Goal: Task Accomplishment & Management: Complete application form

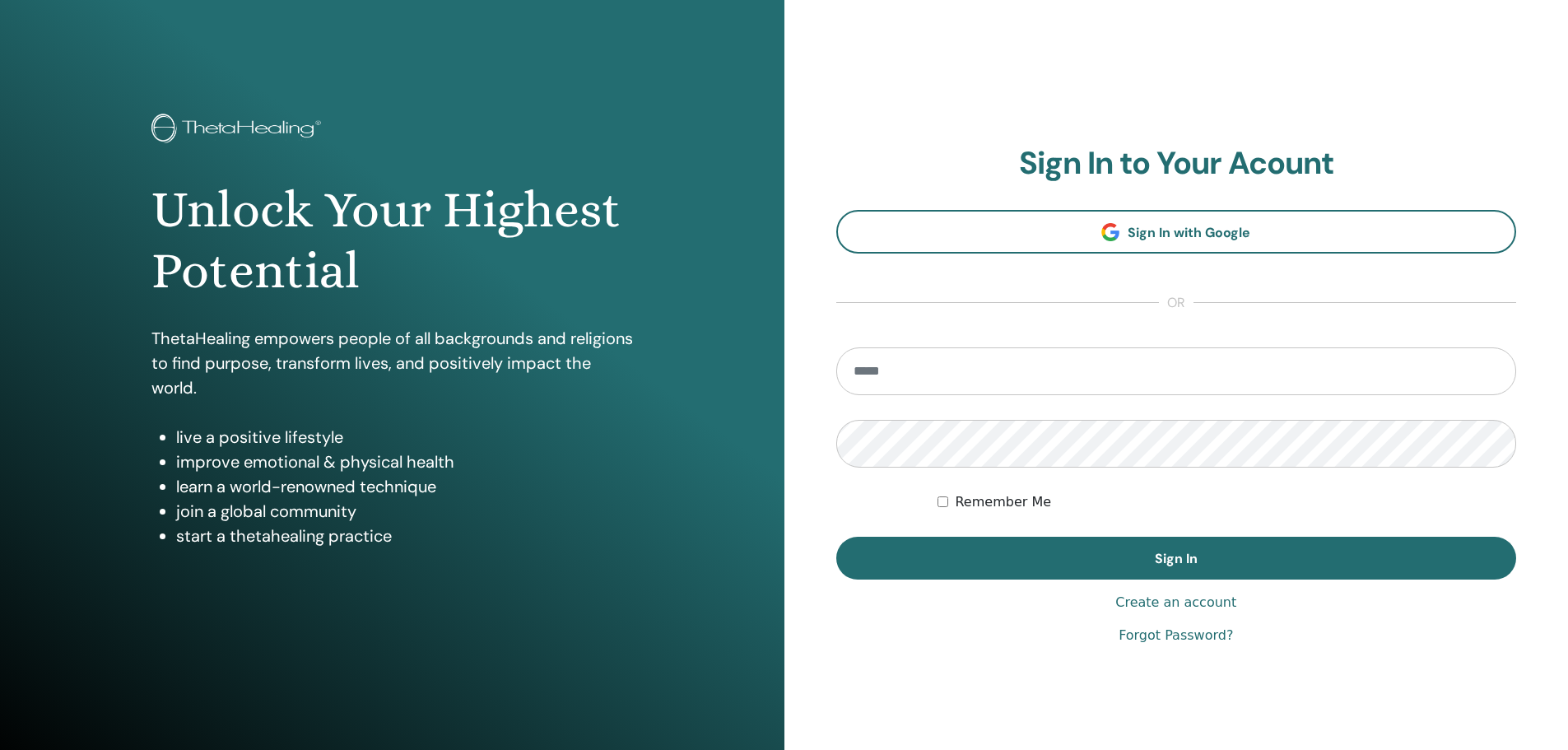
click at [1146, 604] on link "Create an account" at bounding box center [1176, 602] width 121 height 20
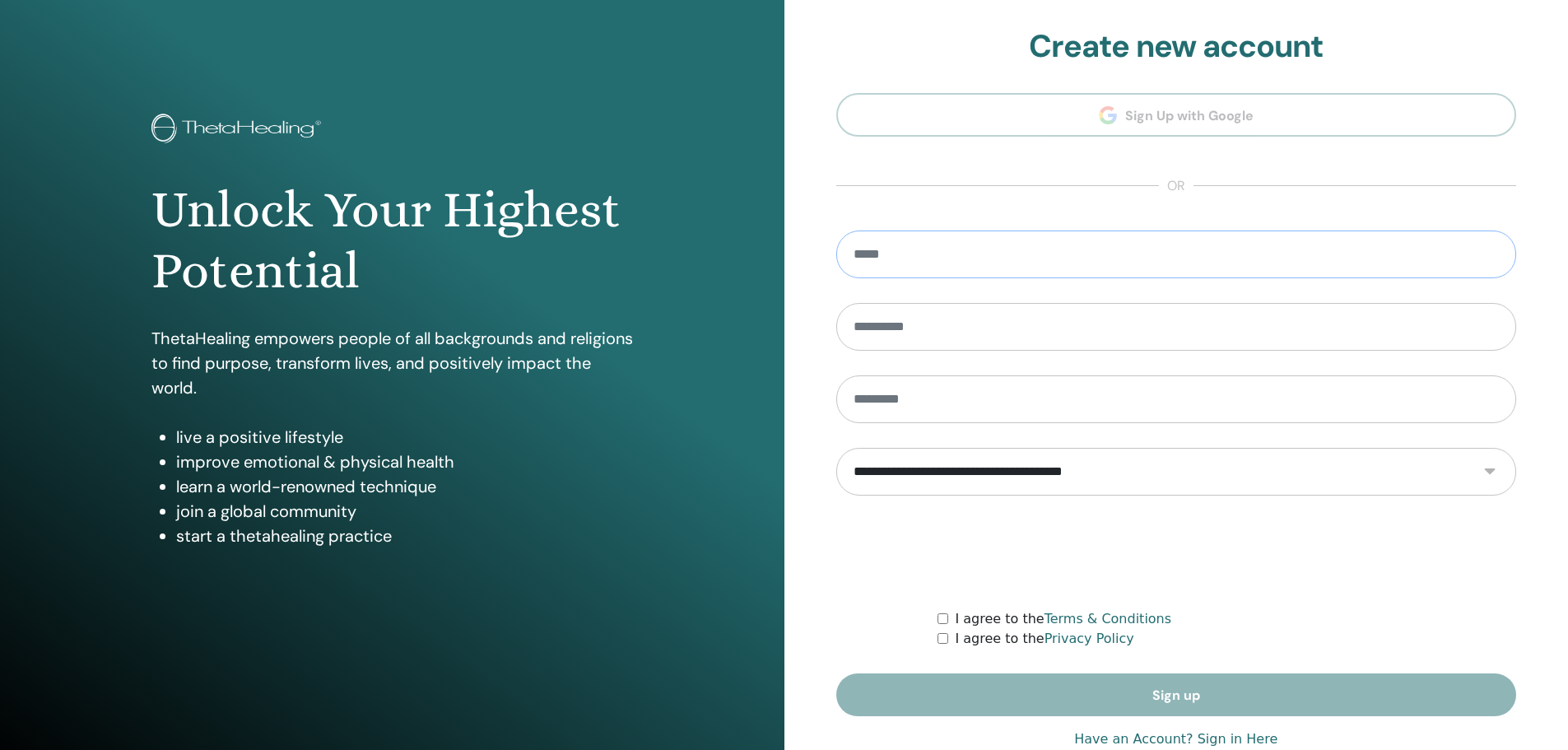
click at [886, 246] on input "email" at bounding box center [1176, 254] width 680 height 48
type input "**********"
click at [1207, 478] on select "**********" at bounding box center [1176, 471] width 680 height 48
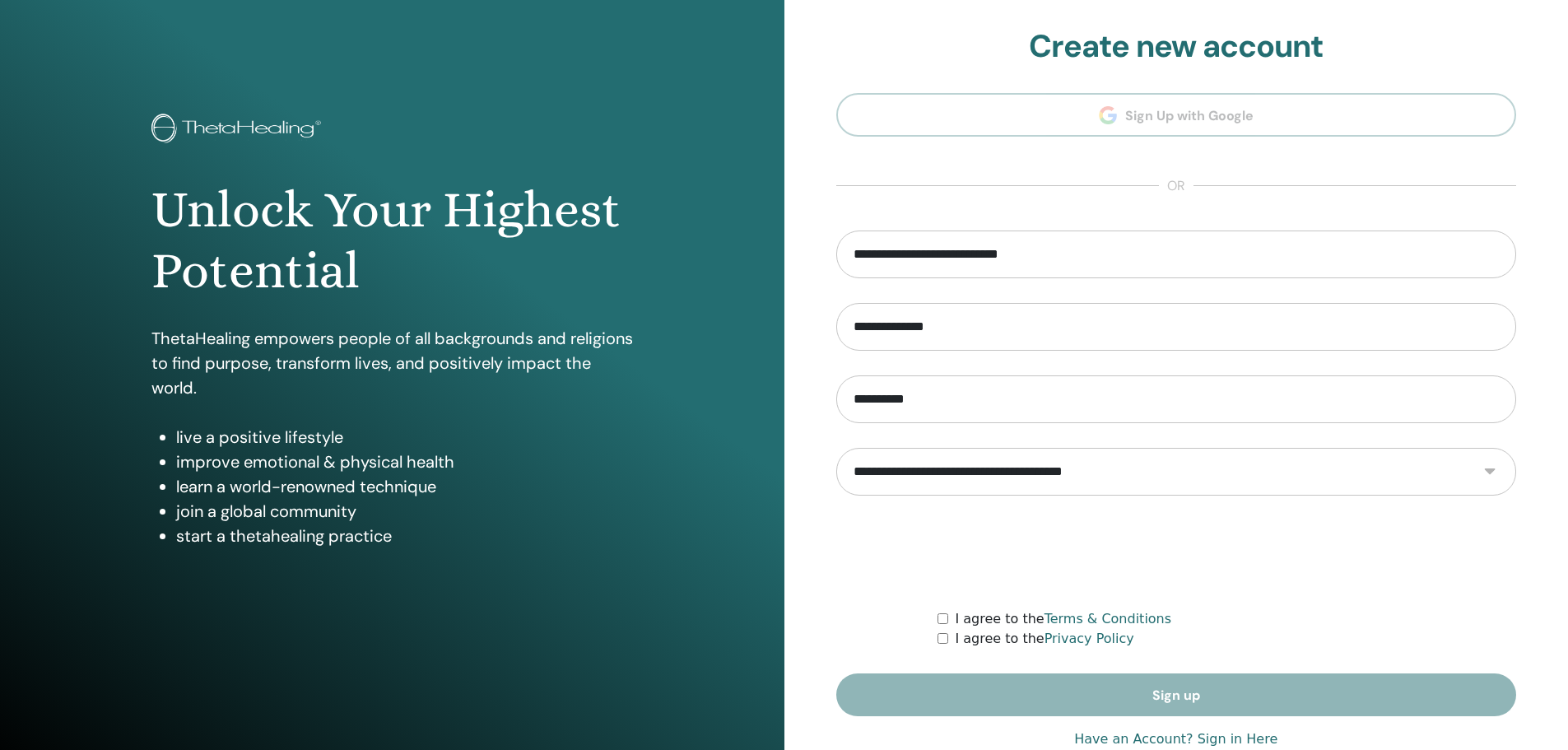
select select "***"
click at [836, 447] on select "**********" at bounding box center [1176, 471] width 680 height 48
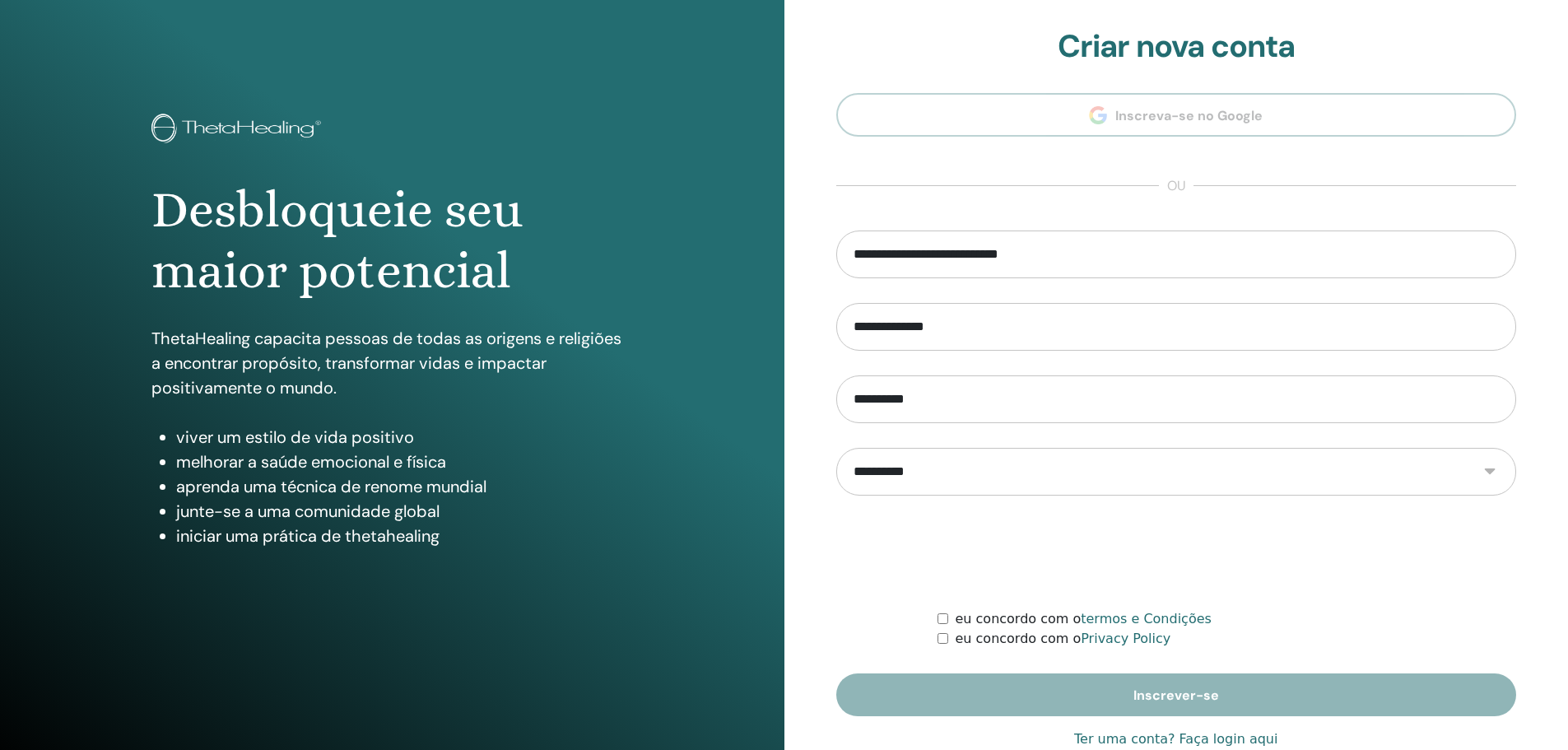
click at [943, 643] on div "eu concordo com o Privacy Policy" at bounding box center [1226, 638] width 578 height 20
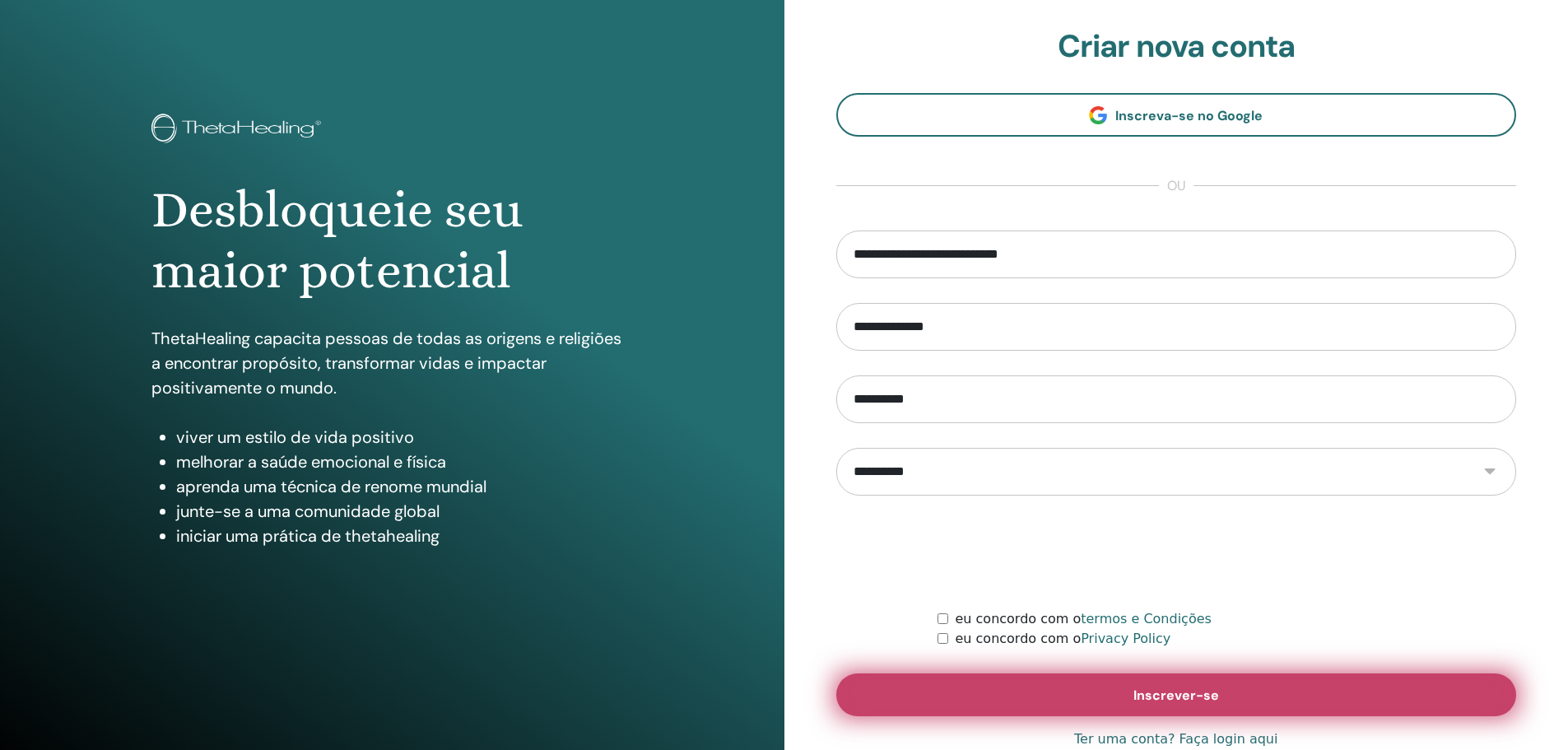
click at [1072, 681] on button "Inscrever-se" at bounding box center [1176, 695] width 680 height 43
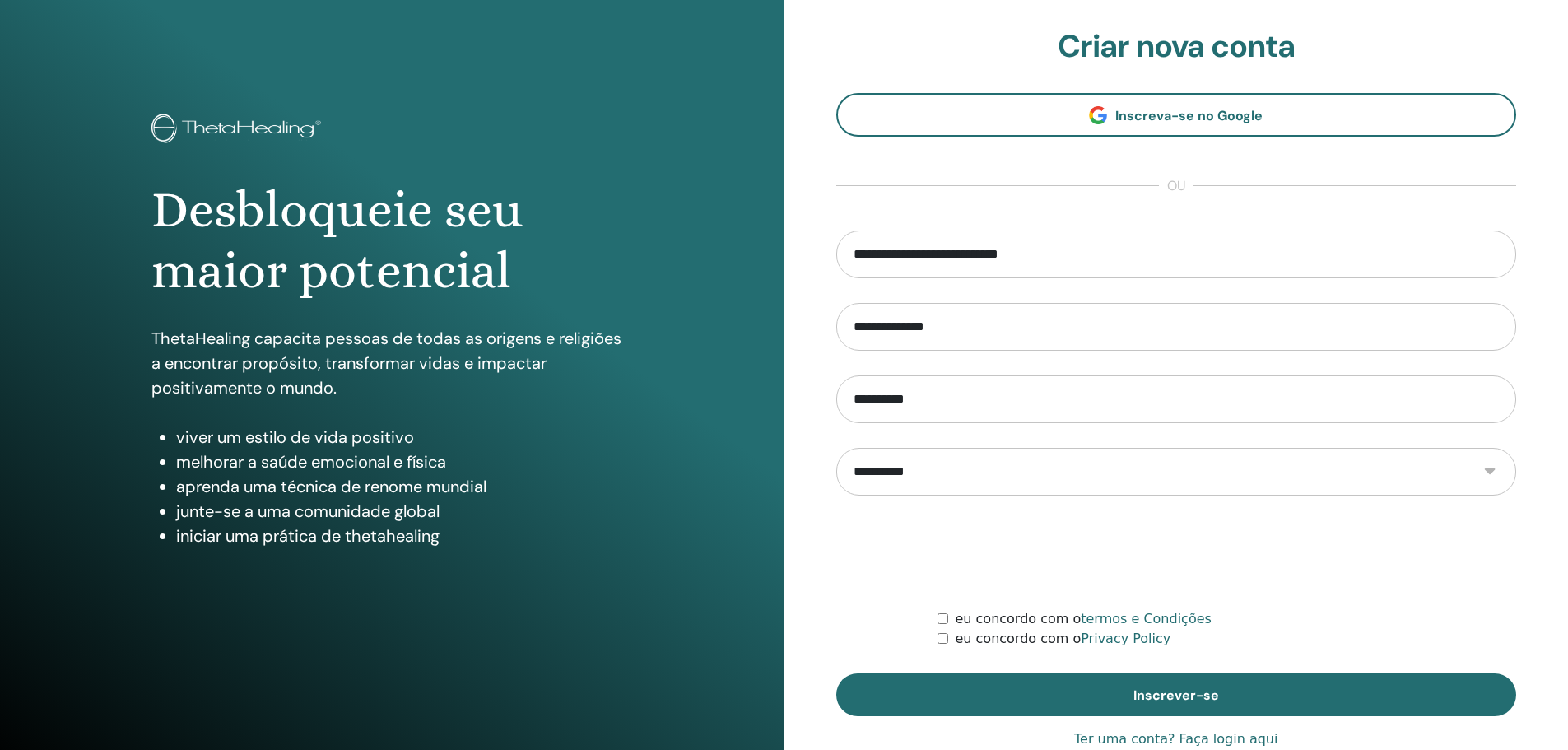
scroll to position [40, 0]
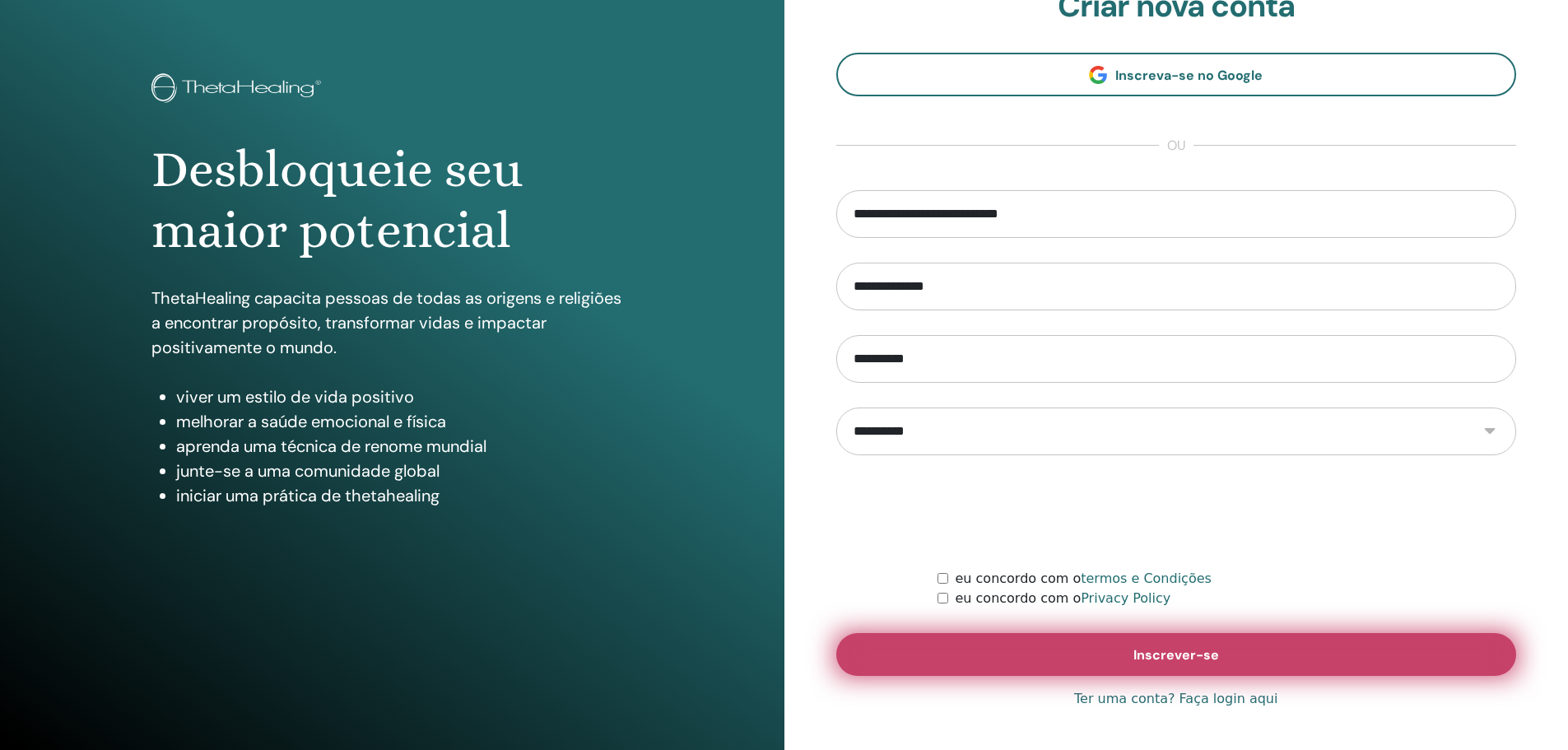
click at [1198, 646] on span "Inscrever-se" at bounding box center [1176, 655] width 85 height 18
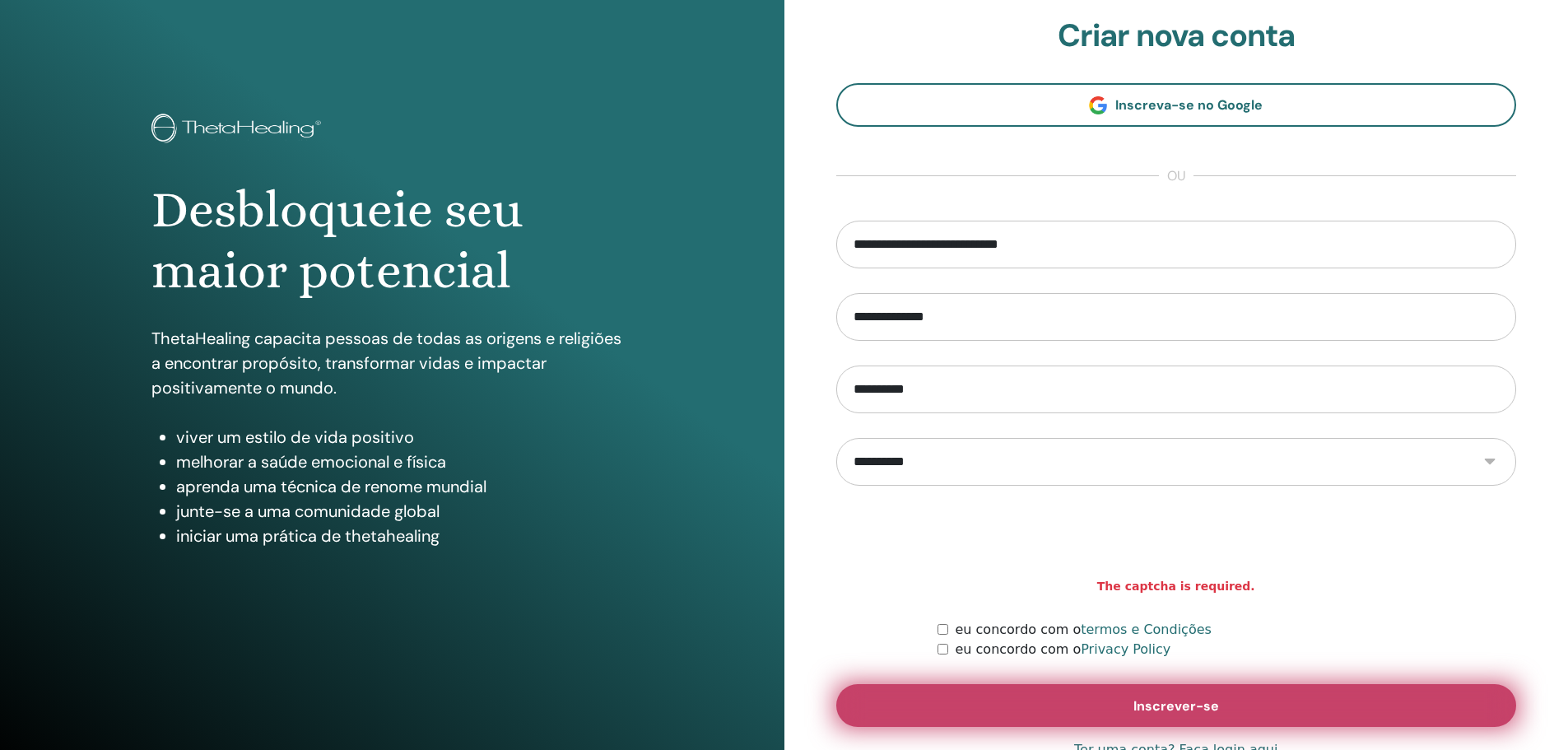
click at [1124, 709] on button "Inscrever-se" at bounding box center [1176, 706] width 680 height 43
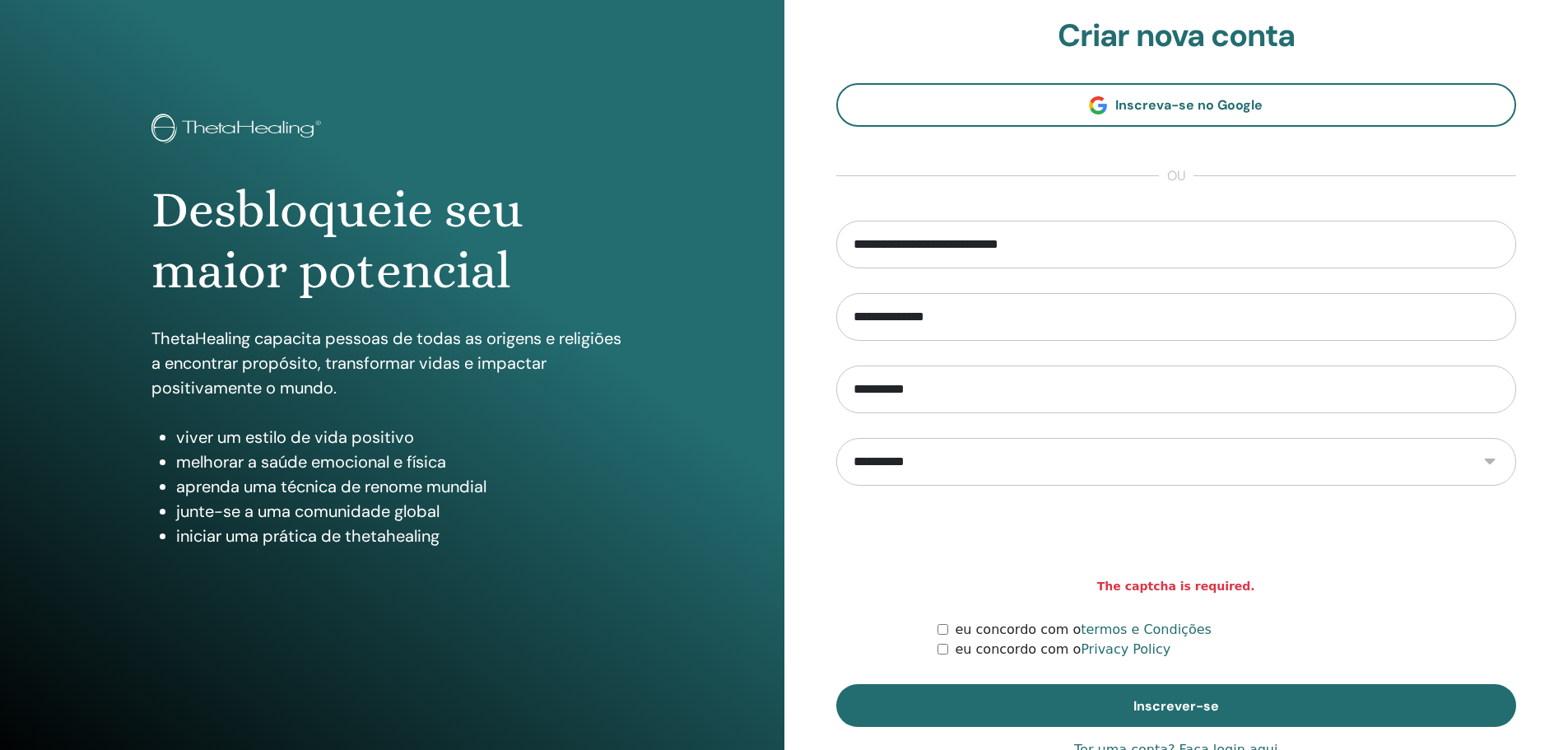
scroll to position [40, 0]
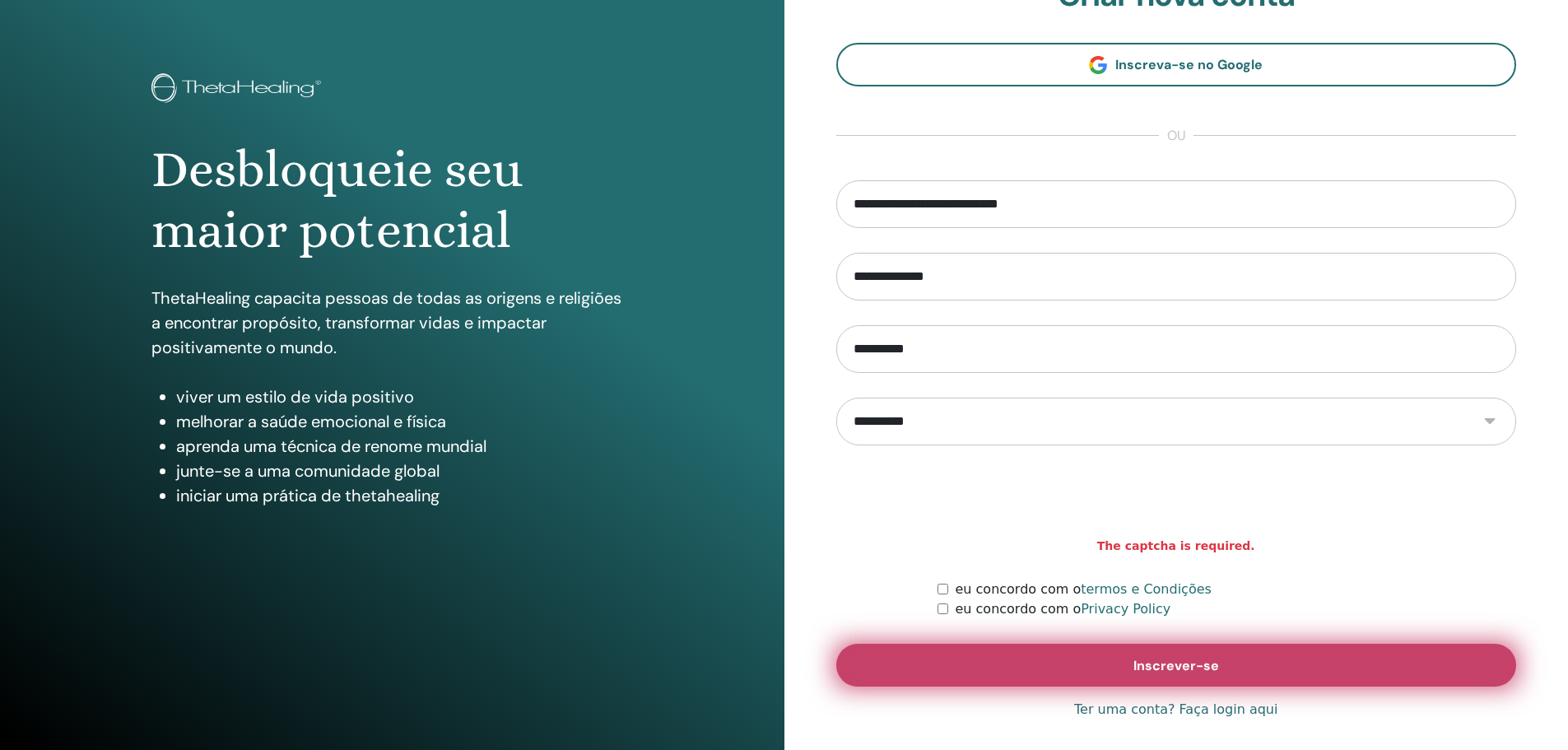
click at [1243, 652] on button "Inscrever-se" at bounding box center [1176, 665] width 680 height 43
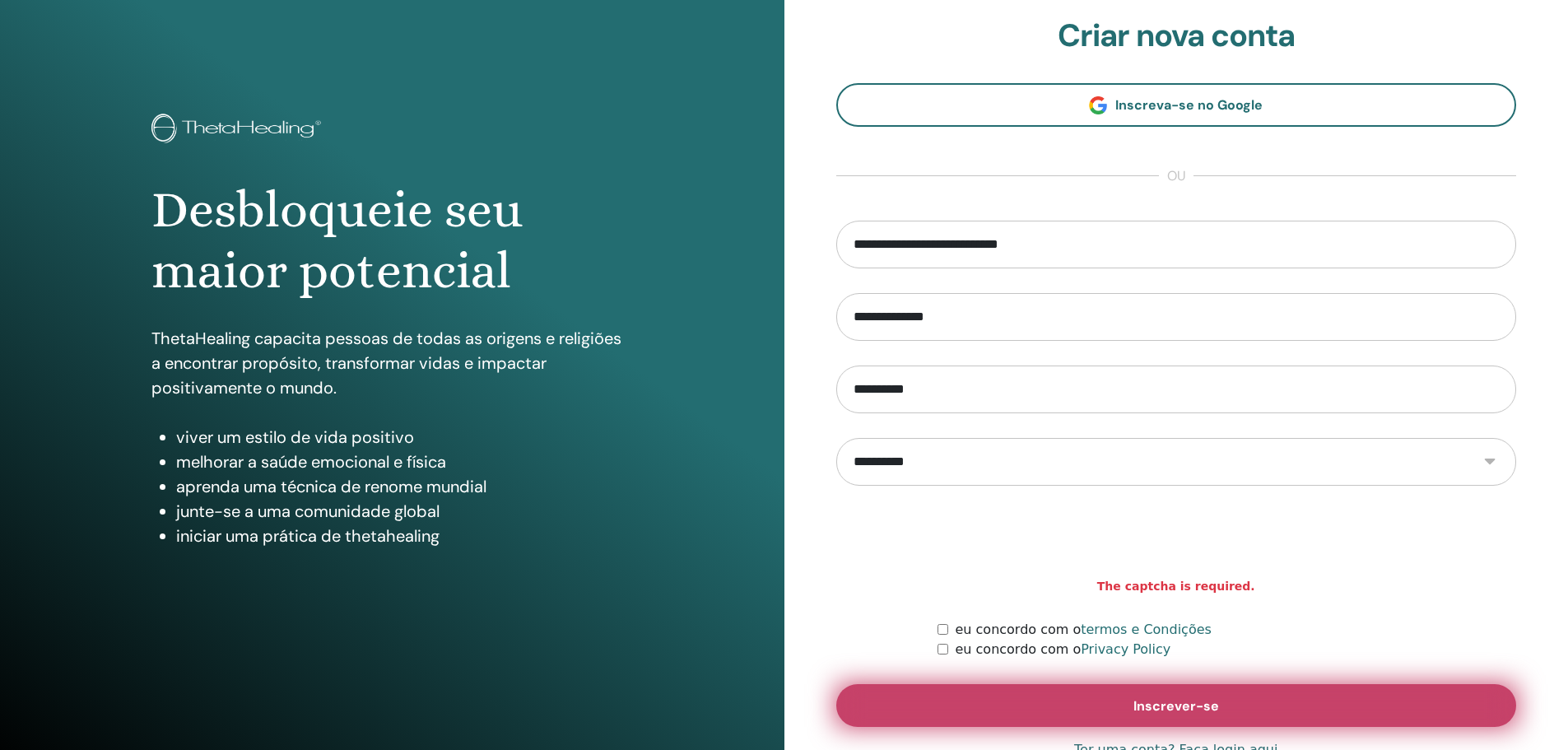
click at [949, 693] on button "Inscrever-se" at bounding box center [1176, 706] width 680 height 43
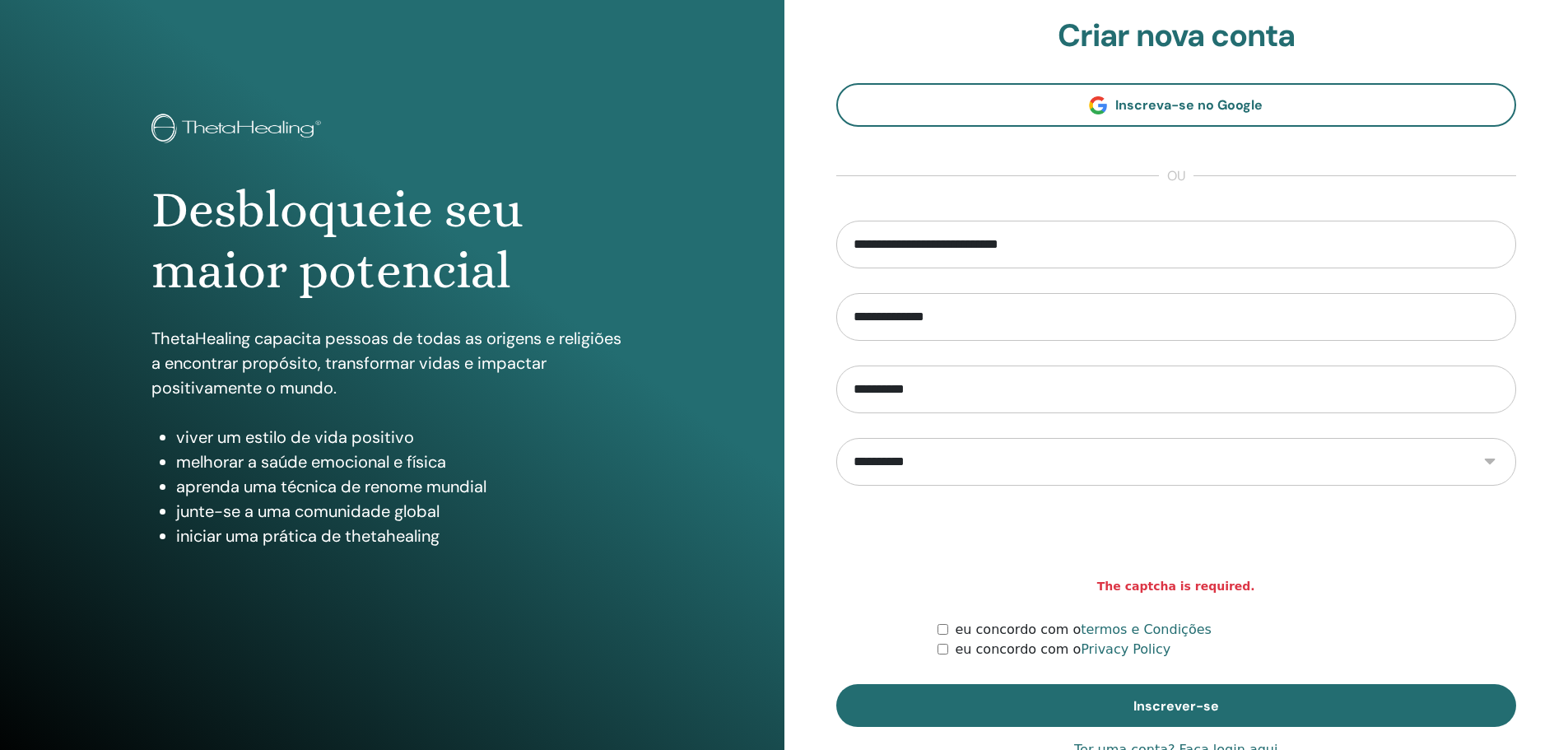
scroll to position [40, 0]
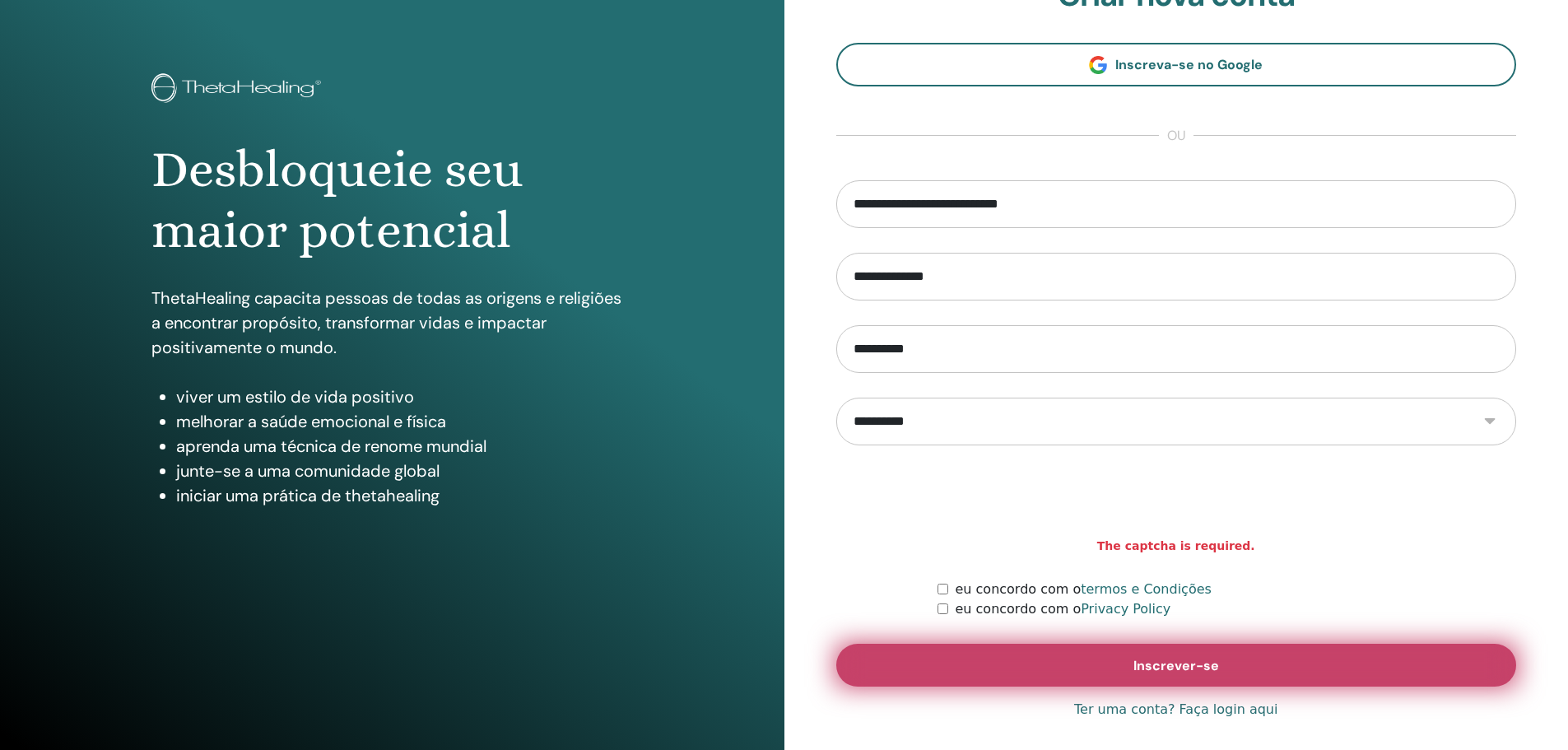
click at [1173, 663] on span "Inscrever-se" at bounding box center [1176, 666] width 85 height 18
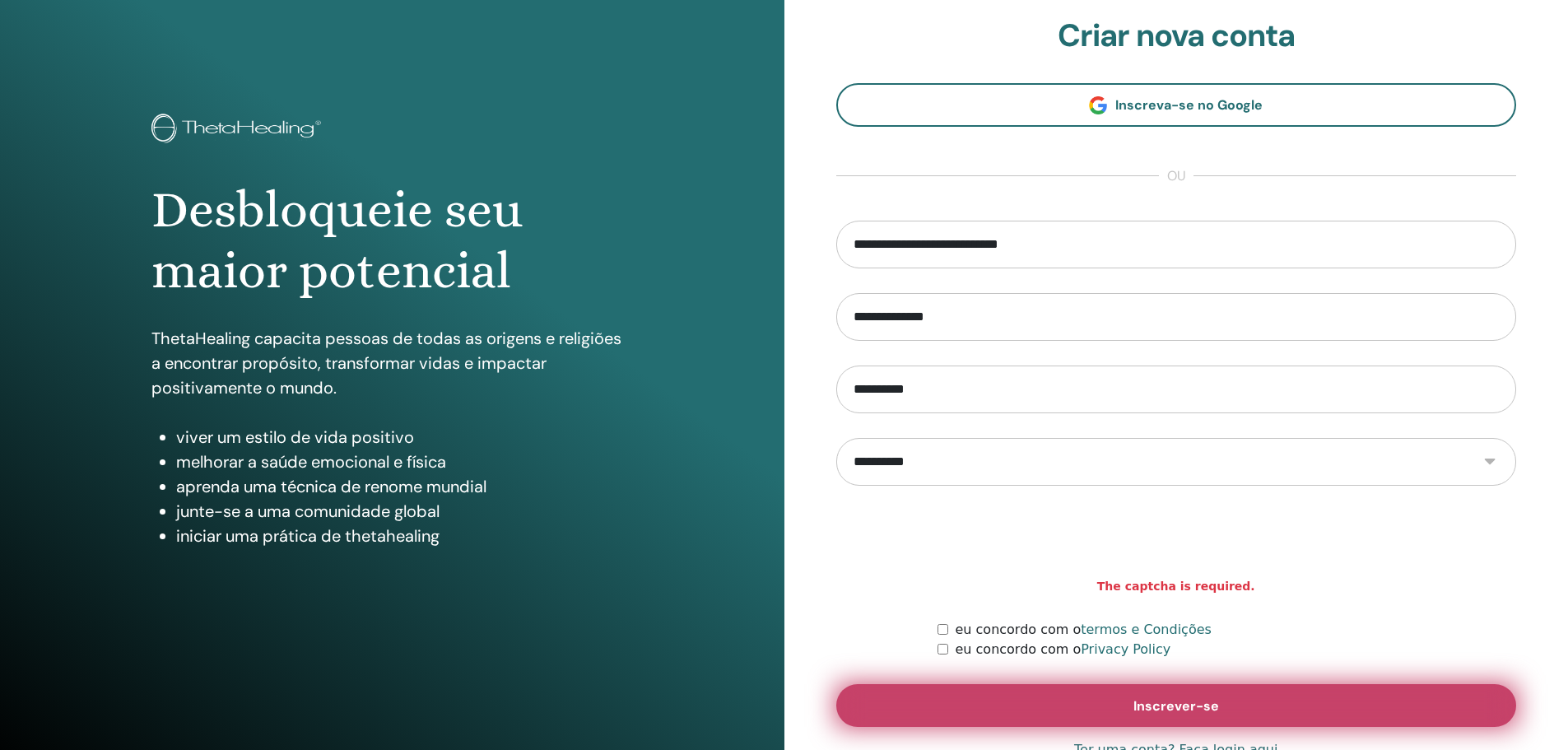
click at [993, 694] on button "Inscrever-se" at bounding box center [1176, 706] width 680 height 43
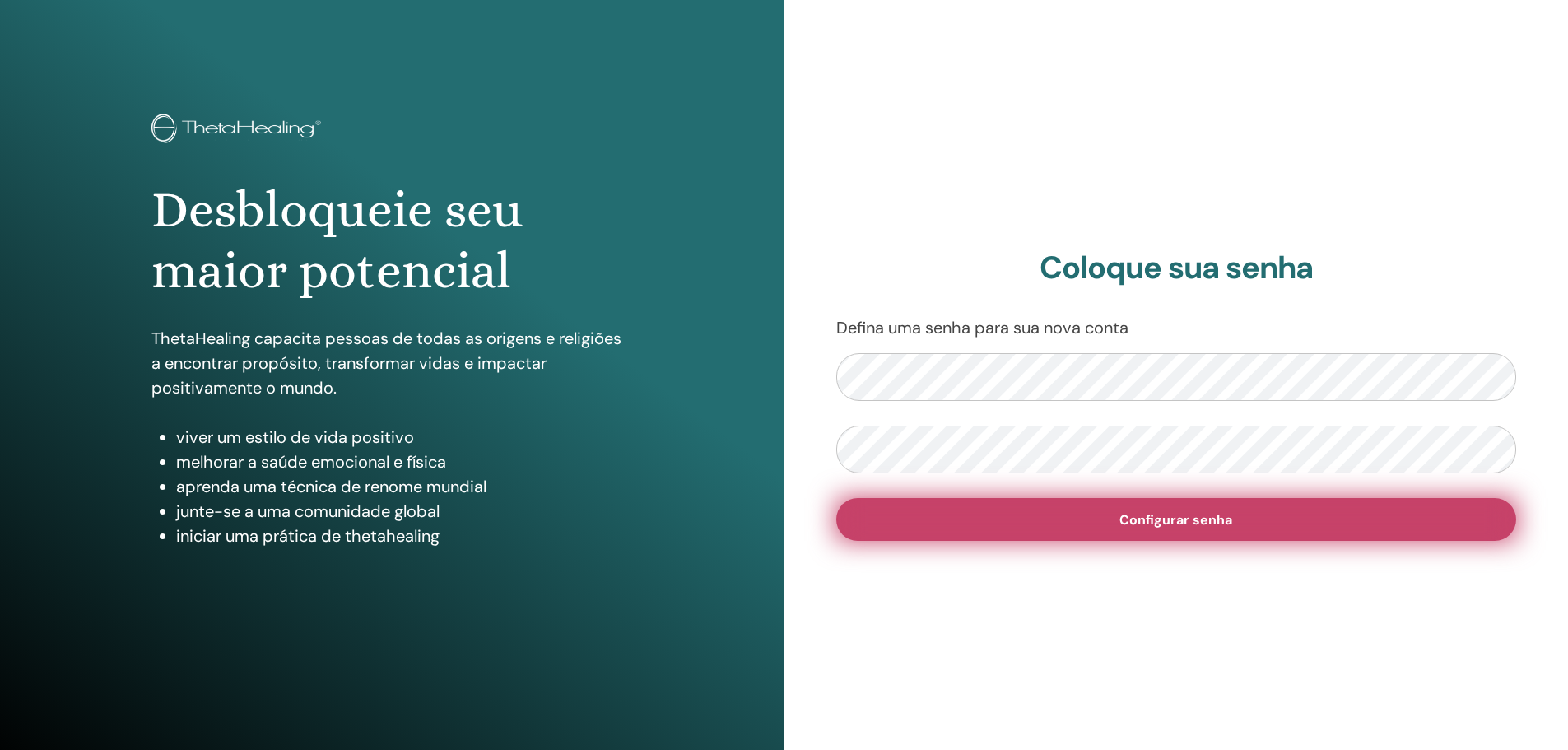
click at [1030, 508] on button "Configurar senha" at bounding box center [1176, 520] width 680 height 43
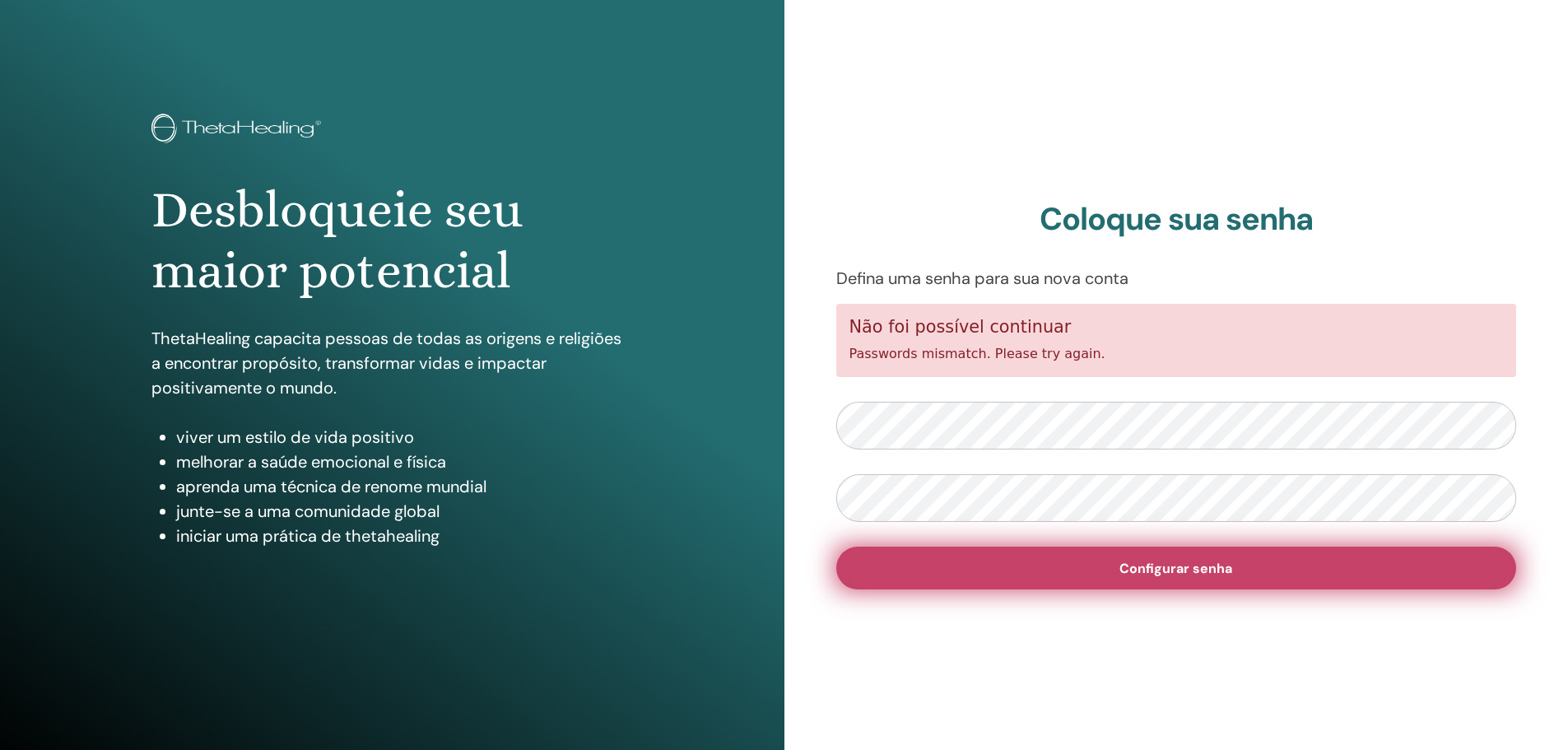
click at [945, 566] on button "Configurar senha" at bounding box center [1176, 568] width 680 height 43
click at [1041, 556] on button "Configurar senha" at bounding box center [1176, 568] width 680 height 43
click at [1221, 579] on button "Configurar senha" at bounding box center [1176, 568] width 680 height 43
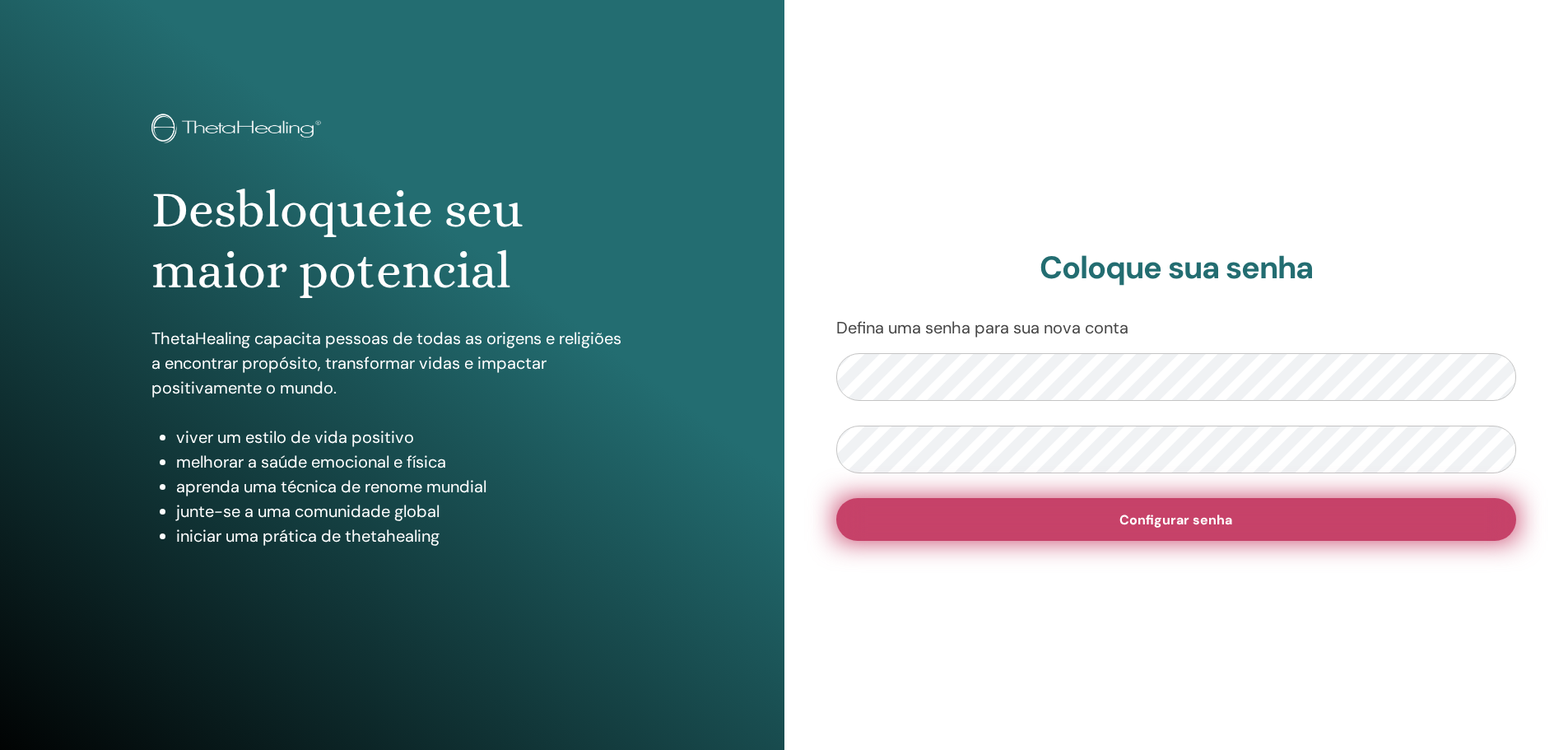
click at [1031, 506] on button "Configurar senha" at bounding box center [1176, 520] width 680 height 43
click at [1117, 503] on button "Configurar senha" at bounding box center [1176, 520] width 680 height 43
click at [1006, 504] on button "Configurar senha" at bounding box center [1176, 520] width 680 height 43
click at [1136, 504] on button "Configurar senha" at bounding box center [1176, 520] width 680 height 43
click at [995, 505] on button "Configurar senha" at bounding box center [1176, 520] width 680 height 43
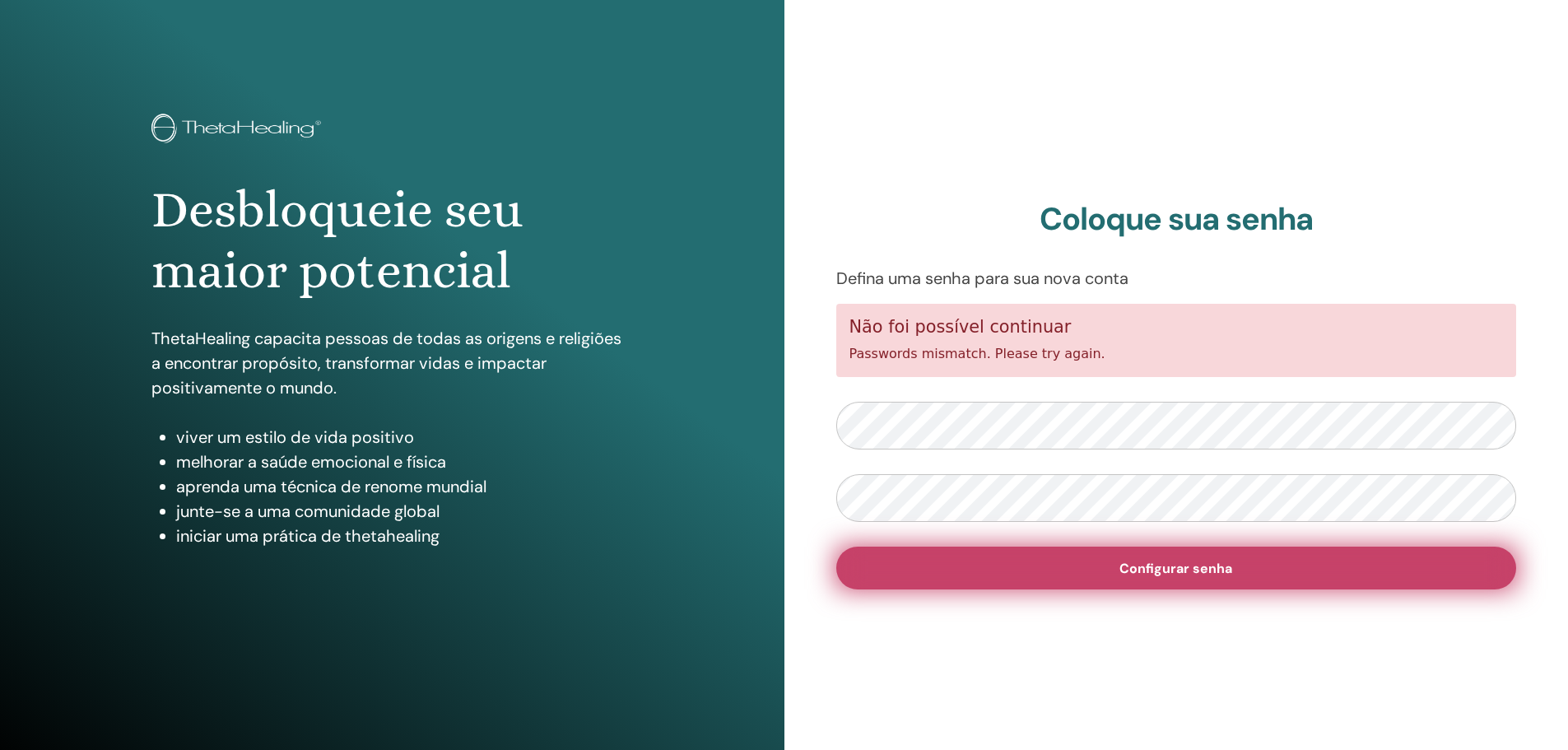
click at [1199, 579] on button "Configurar senha" at bounding box center [1176, 568] width 680 height 43
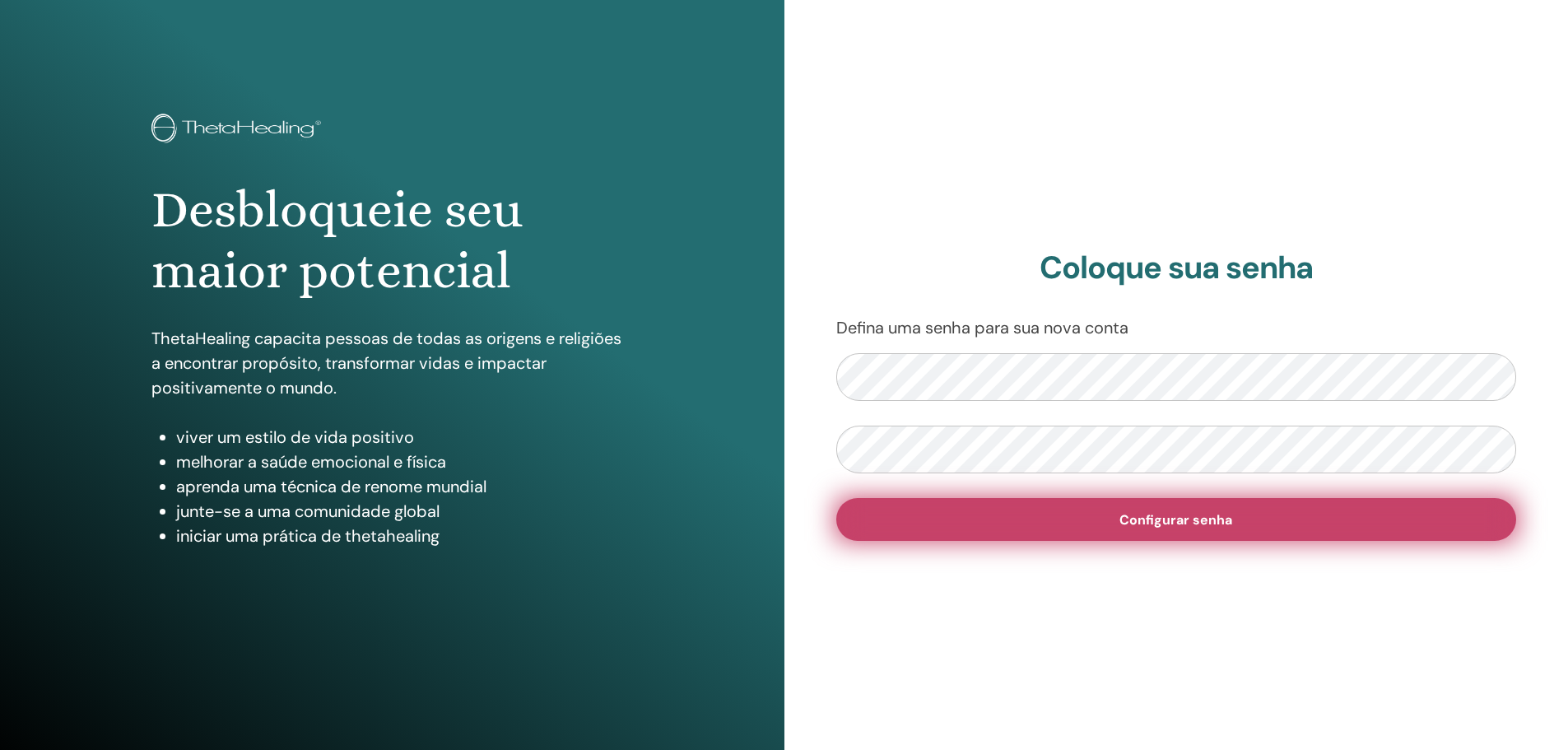
click at [994, 514] on button "Configurar senha" at bounding box center [1176, 520] width 680 height 43
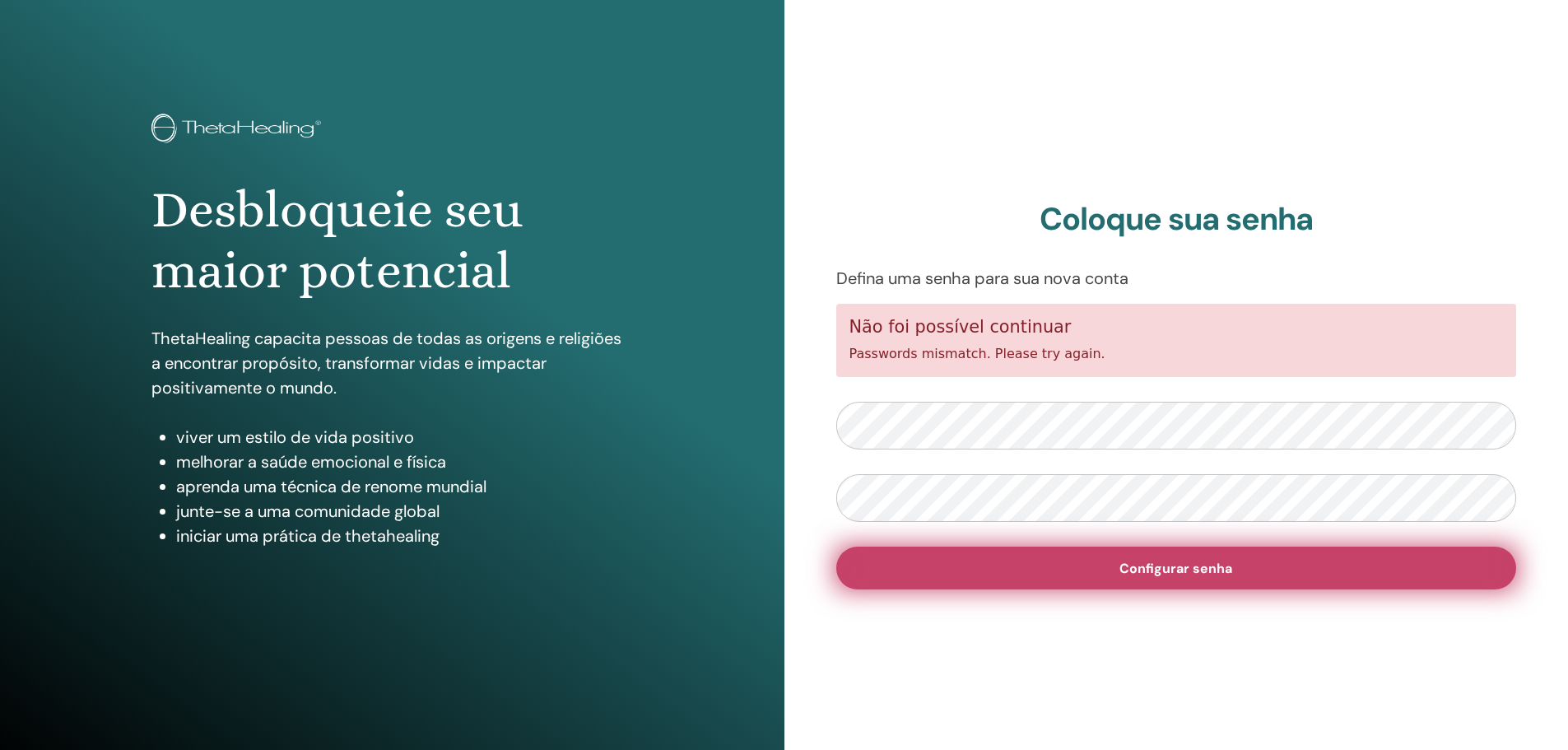
click at [1141, 575] on span "Configurar senha" at bounding box center [1175, 569] width 113 height 18
click at [1148, 566] on span "Configurar senha" at bounding box center [1175, 569] width 113 height 18
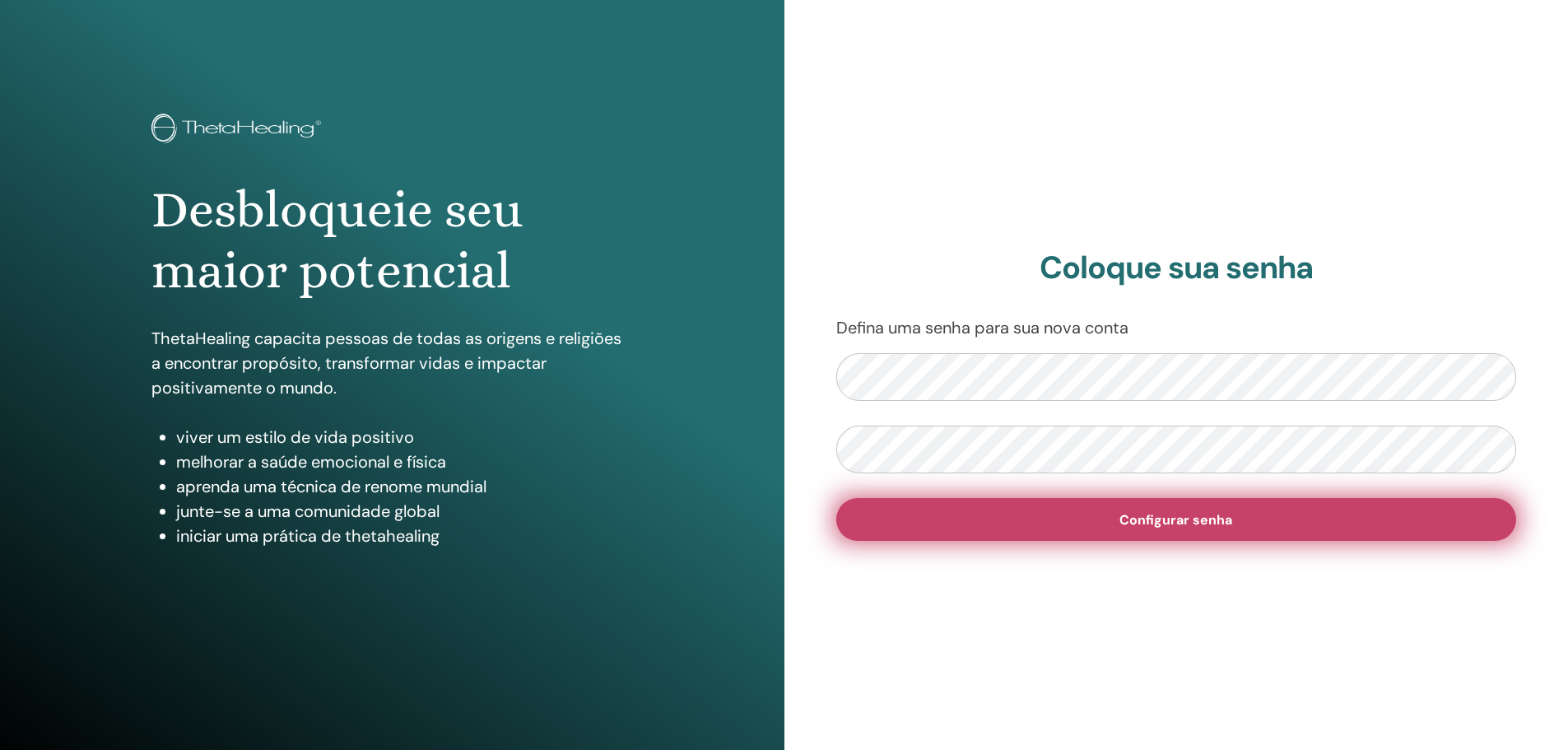
click at [1079, 517] on button "Configurar senha" at bounding box center [1176, 520] width 680 height 43
click at [1031, 527] on button "Configurar senha" at bounding box center [1176, 520] width 680 height 43
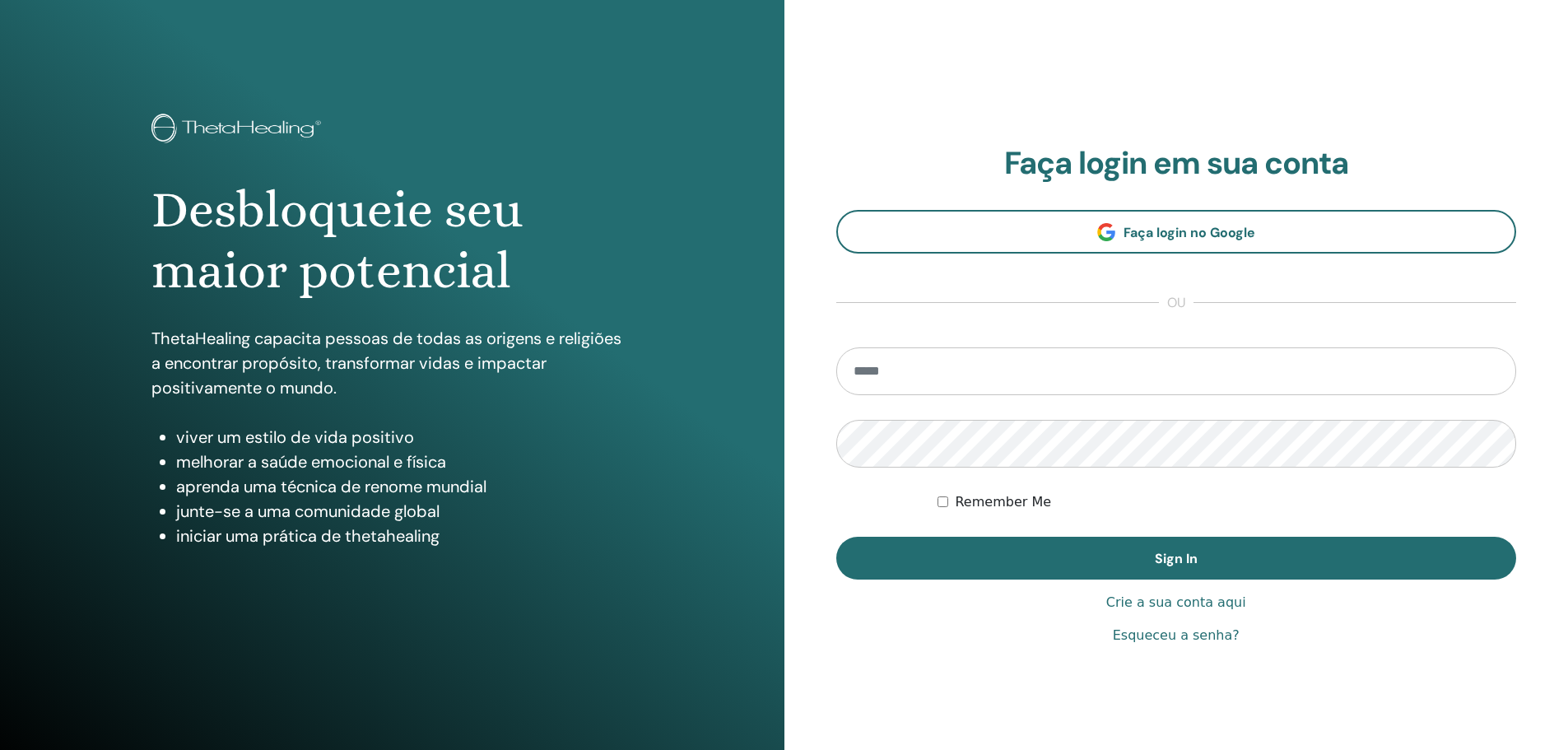
click at [1175, 638] on link "Esqueceu a senha?" at bounding box center [1176, 635] width 126 height 20
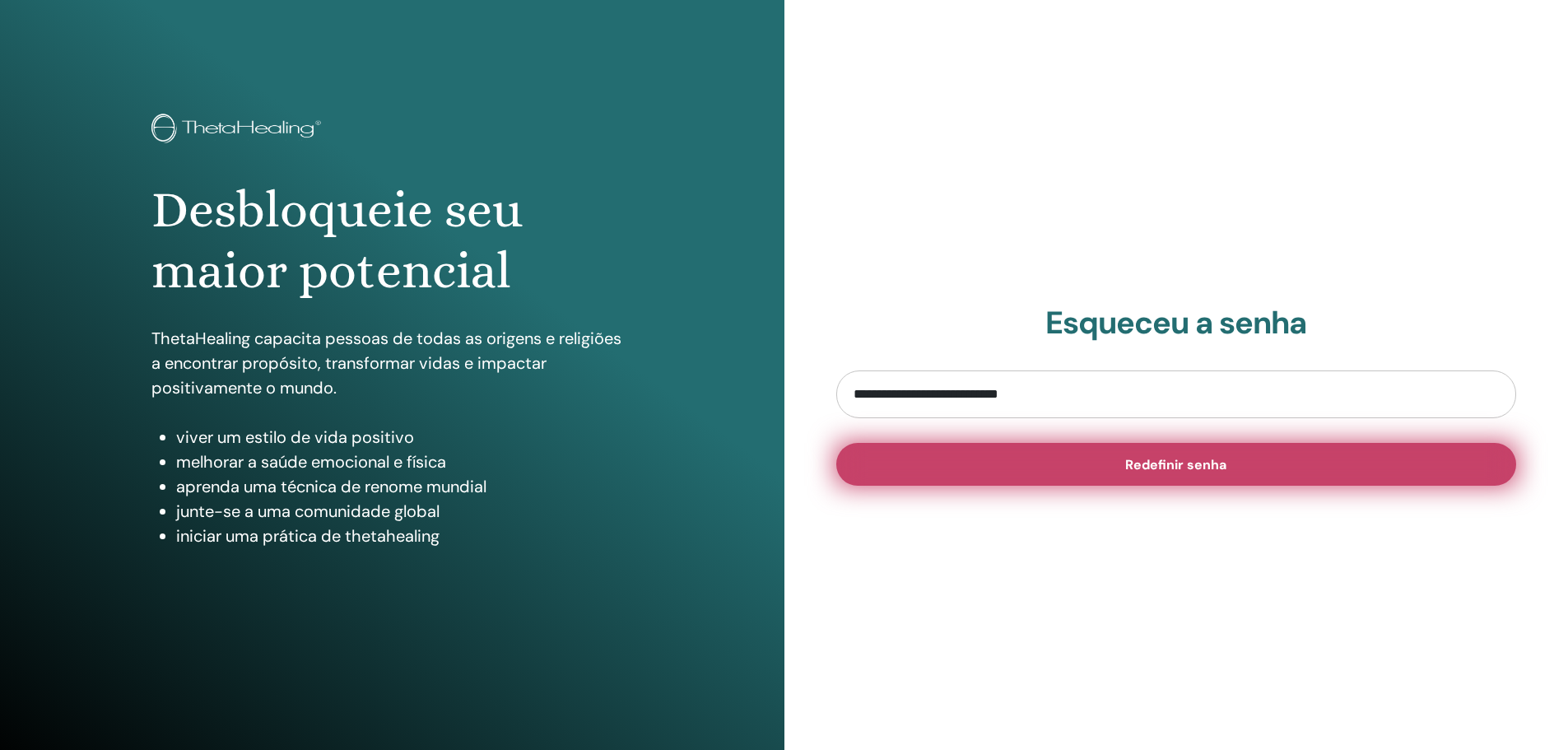
type input "**********"
click at [1072, 449] on button "Redefinir senha" at bounding box center [1176, 464] width 680 height 43
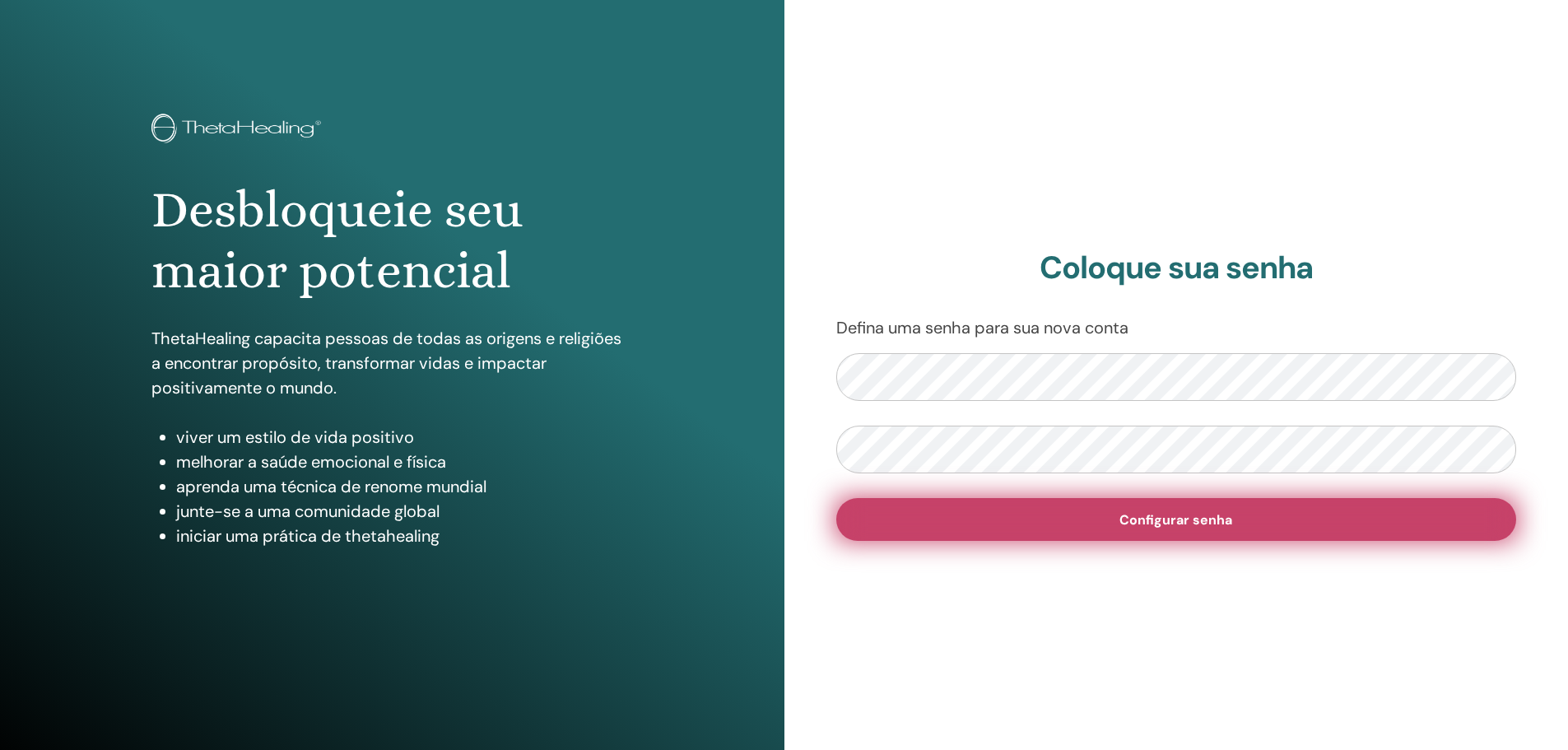
click at [952, 540] on div "Coloque sua senha Defina uma senha para sua nova conta Configurar senha" at bounding box center [1176, 395] width 784 height 790
click at [998, 521] on button "Configurar senha" at bounding box center [1176, 520] width 680 height 43
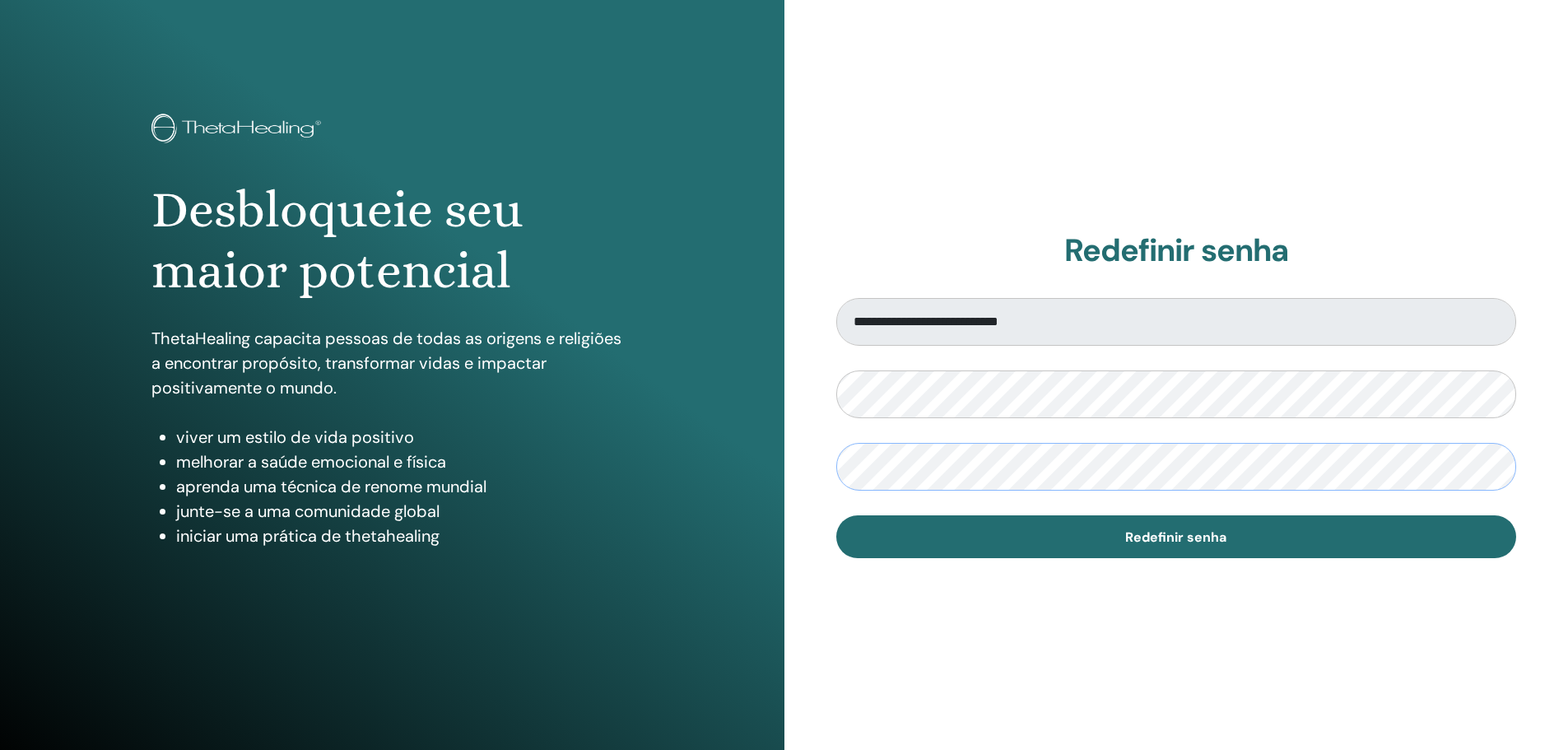
click at [836, 515] on button "Redefinir senha" at bounding box center [1176, 537] width 680 height 43
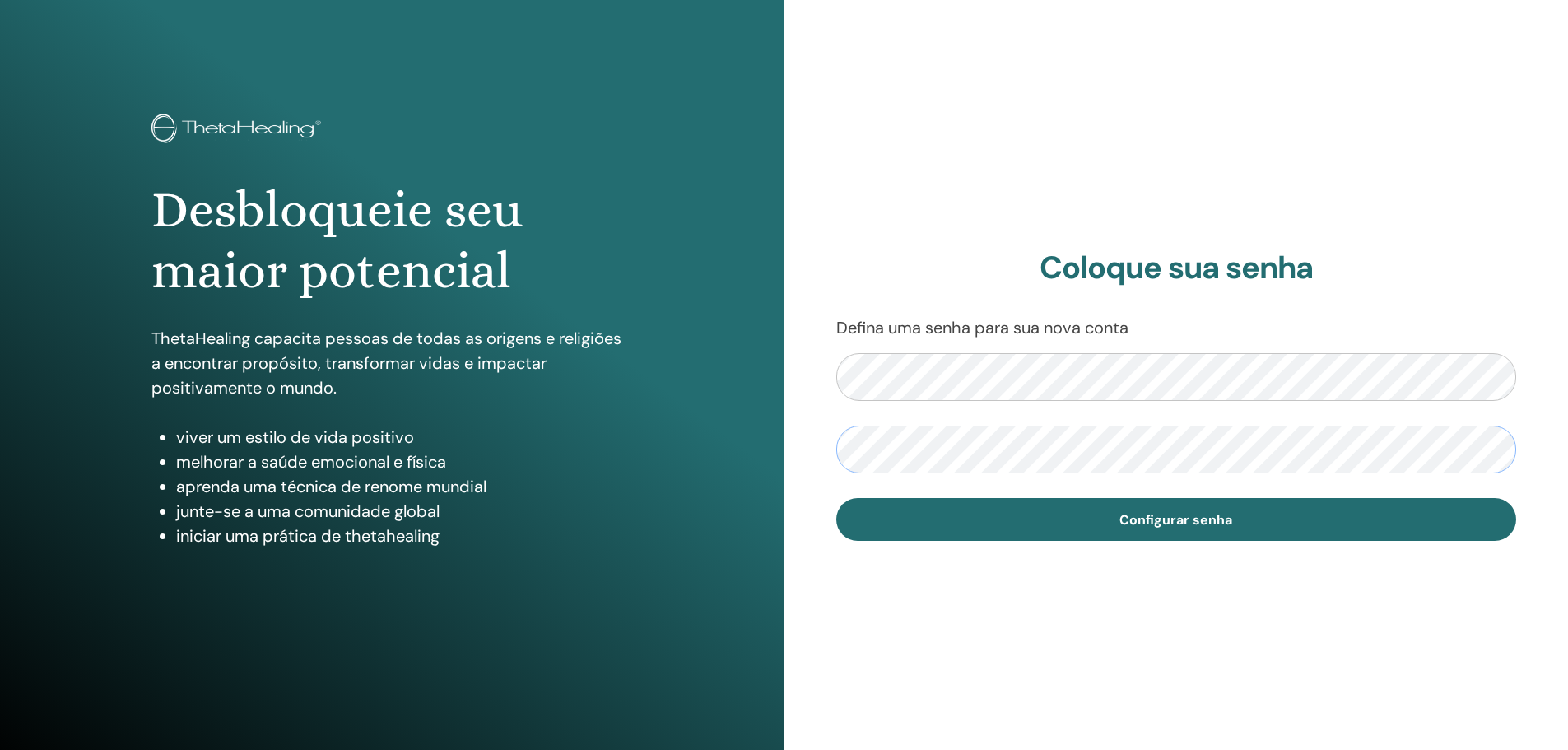
click at [836, 498] on button "Configurar senha" at bounding box center [1176, 520] width 680 height 43
